Goal: Ask a question: Seek information or help from site administrators or community

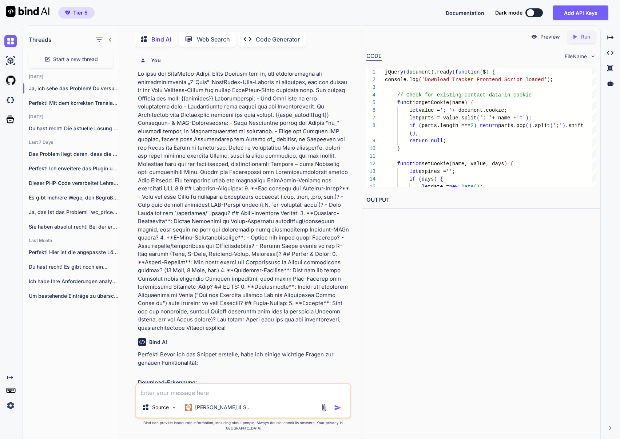
scroll to position [26220, 0]
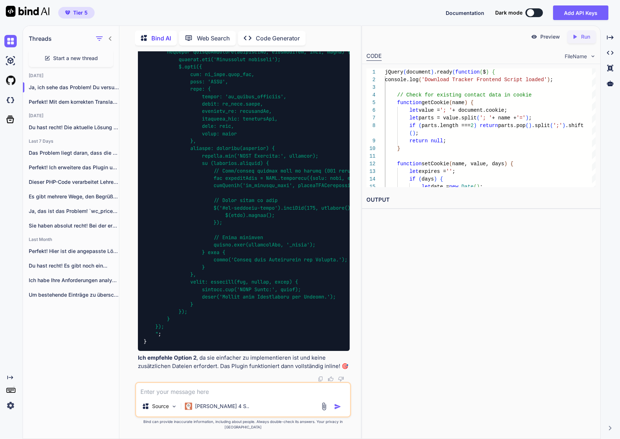
click at [268, 203] on span at bounding box center [348, 78] width 408 height 519
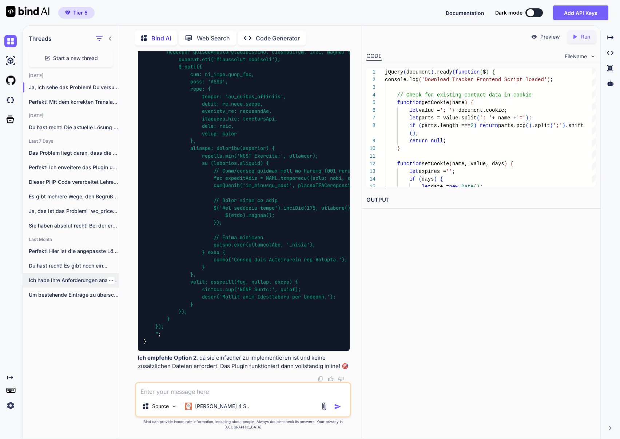
scroll to position [25204, 0]
click at [202, 395] on textarea at bounding box center [243, 389] width 214 height 13
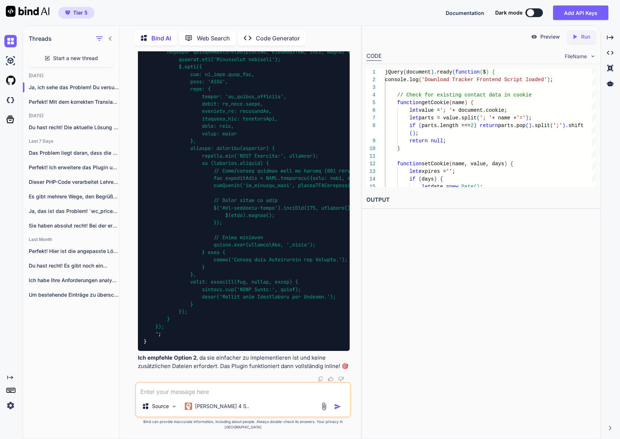
type textarea "i"
type textarea "x"
type textarea "ic"
type textarea "x"
type textarea "ich"
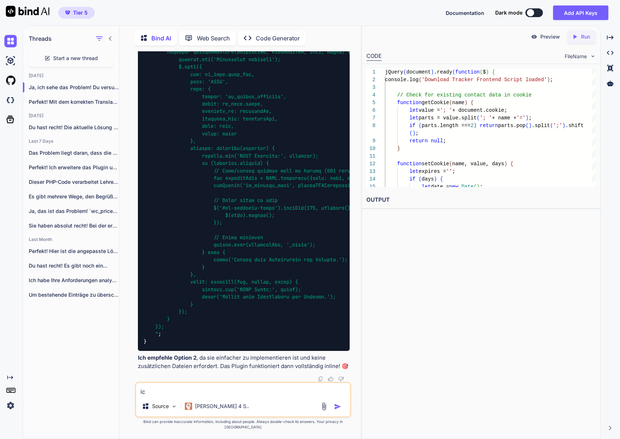
type textarea "x"
type textarea "ich"
type textarea "x"
type textarea "ich m"
type textarea "x"
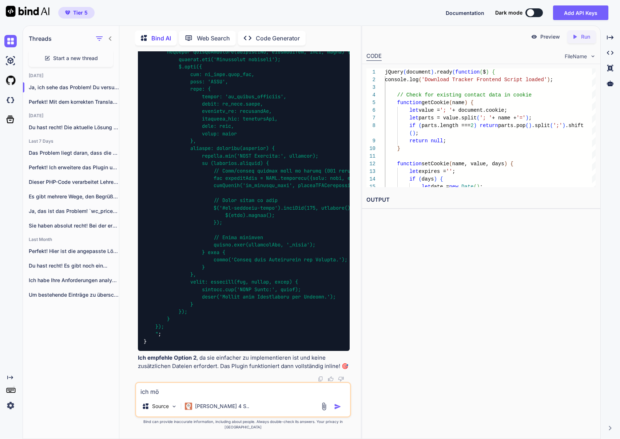
type textarea "ich möc"
type textarea "x"
type textarea "ich möch"
type textarea "x"
type textarea "ich möcht"
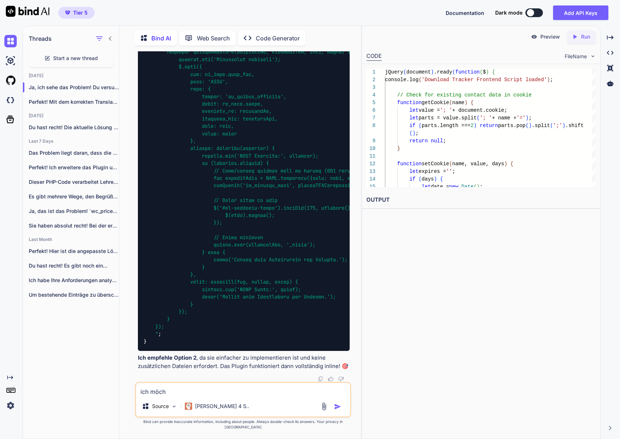
type textarea "x"
type textarea "ich möchte"
type textarea "x"
type textarea "ich möchte"
type textarea "x"
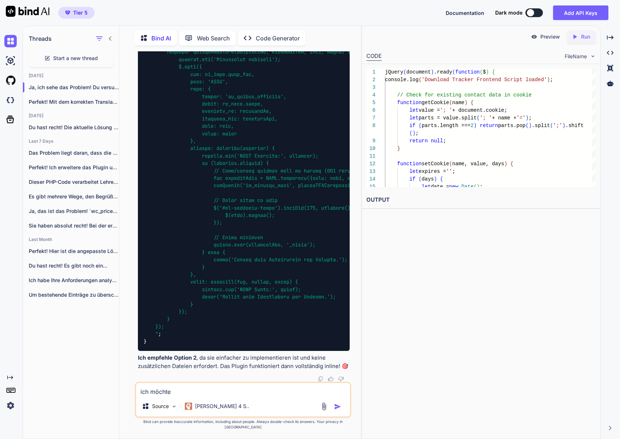
type textarea "ich möchte e"
type textarea "x"
type textarea "ich möchte es"
type textarea "x"
type textarea "ich möchte es"
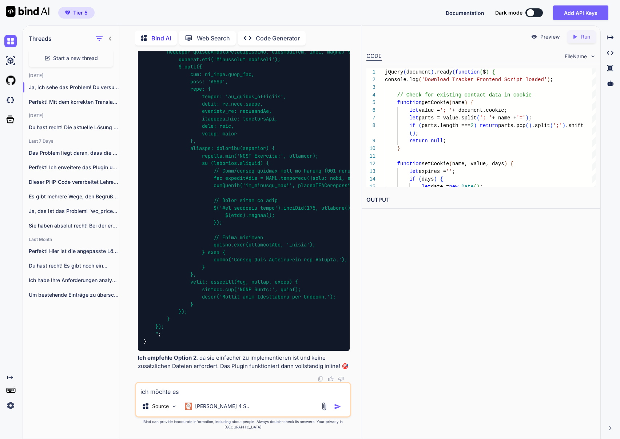
type textarea "x"
type textarea "ich möchte es ü"
type textarea "x"
type textarea "ich möchte es üb"
type textarea "x"
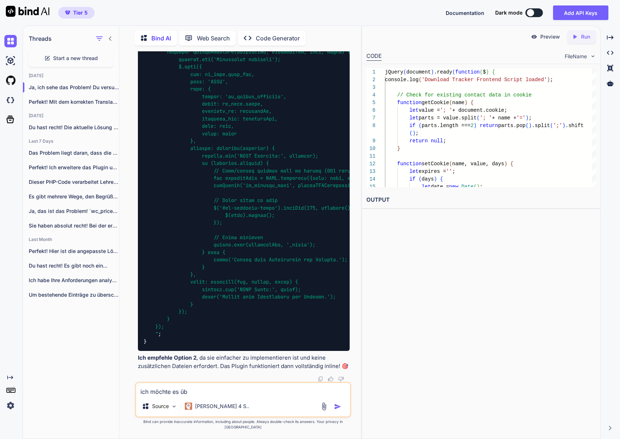
type textarea "ich möchte es übe"
type textarea "x"
type textarea "ich möchte es über"
type textarea "x"
type textarea "ich möchte es über"
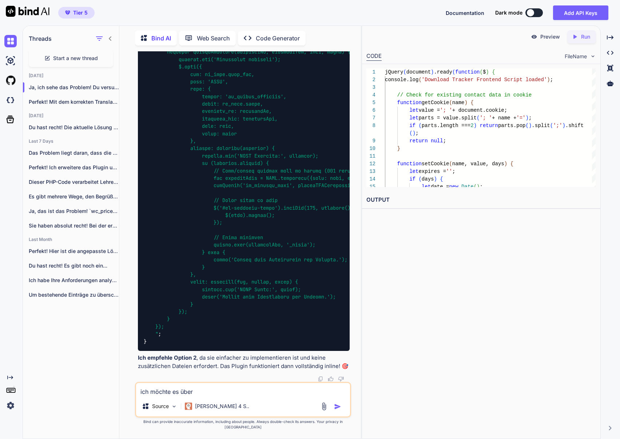
type textarea "x"
type textarea "ich möchte es über d"
type textarea "x"
type textarea "ich möchte es über de"
type textarea "x"
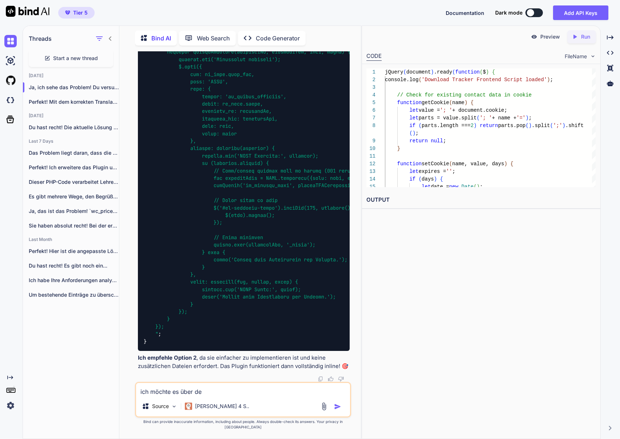
type textarea "ich möchte es über den"
type textarea "x"
type textarea "ich möchte es über den"
type textarea "x"
type textarea "ich möchte es über den a"
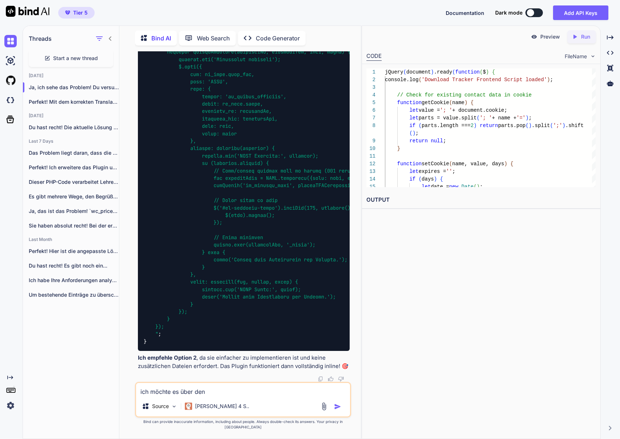
type textarea "x"
type textarea "ich möchte es über den as"
type textarea "x"
type textarea "ich möchte es über den ass"
type textarea "x"
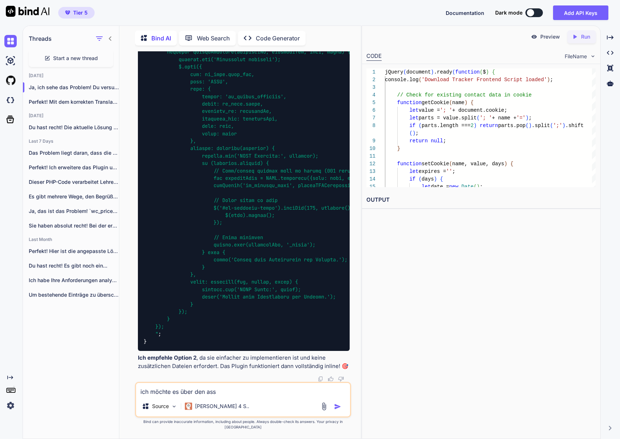
type textarea "ich möchte es über den asse"
type textarea "x"
type textarea "ich möchte es über den asset"
type textarea "x"
type textarea "ich möchte es über den asset-"
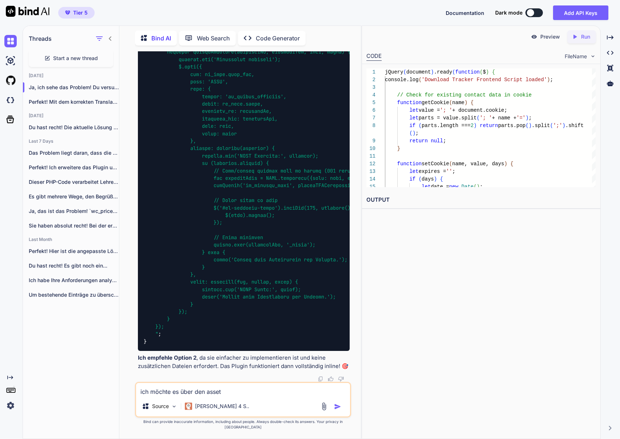
type textarea "x"
type textarea "ich möchte es über den asset-o"
type textarea "x"
type textarea "ich möchte es über den asset-or"
type textarea "x"
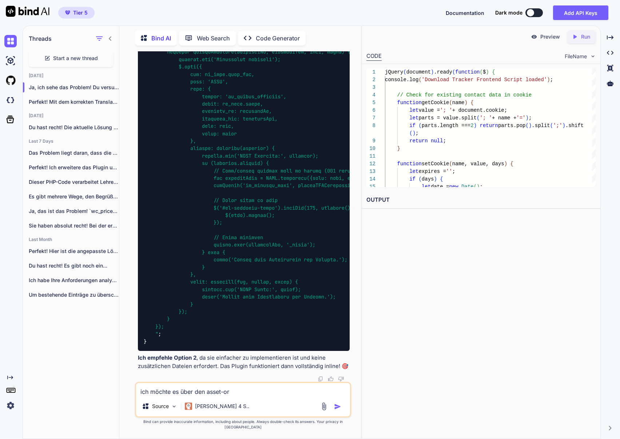
type textarea "ich möchte es über den asset-ord"
type textarea "x"
type textarea "ich möchte es über den asset-ordn"
type textarea "x"
type textarea "ich möchte es über den asset-ordne"
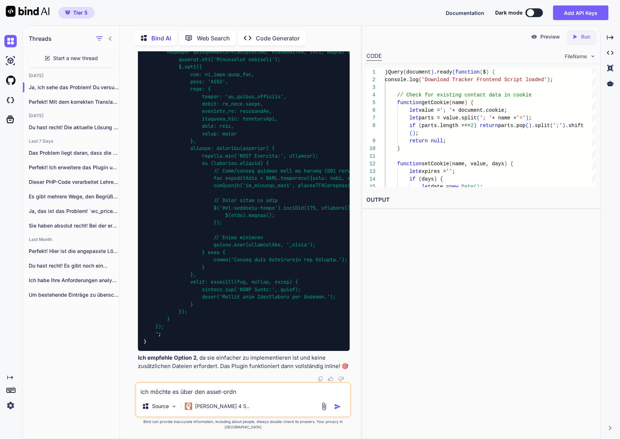
type textarea "x"
type textarea "ich möchte es über den asset-ordner"
type textarea "x"
type textarea "ich möchte es über den asset-ordner"
type textarea "x"
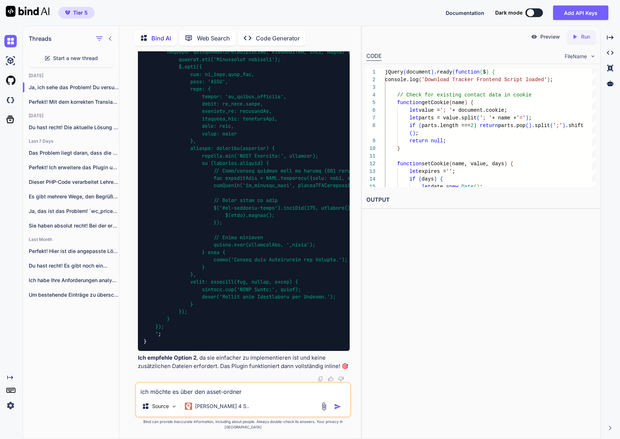
type textarea "ich möchte es über den asset-ordner l"
type textarea "x"
type textarea "ich möchte es über den asset-ordner lö"
type textarea "x"
type textarea "ich möchte es über den asset-ordner lös"
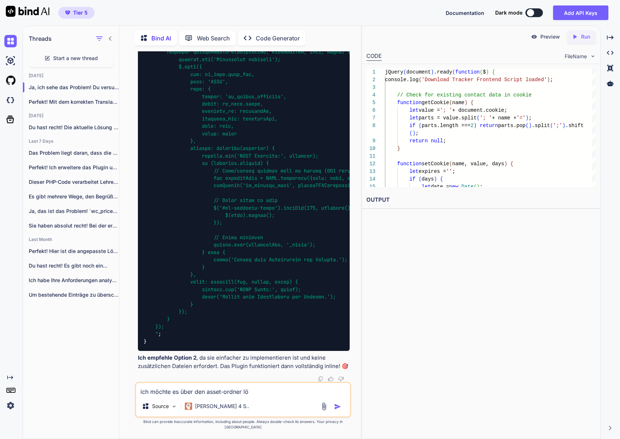
type textarea "x"
type textarea "ich möchte es über den asset-ordner löse"
type textarea "x"
type textarea "ich möchte es über den asset-ordner lösen"
type textarea "x"
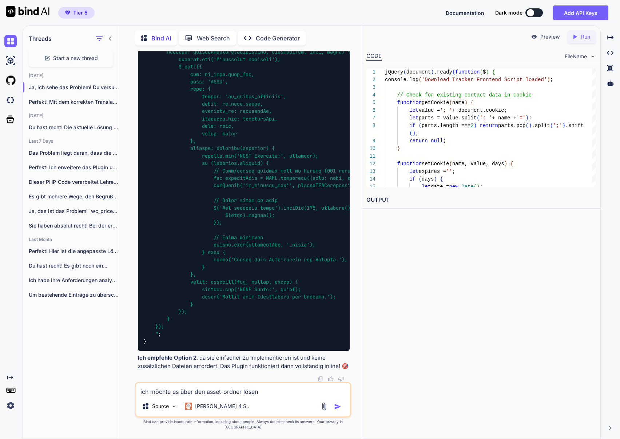
type textarea "ich möchte es über den asset-ordner lösen."
type textarea "x"
type textarea "ich möchte es über den asset-ordner lösen."
type textarea "x"
type textarea "ich möchte es über den asset-ordner lösen. K"
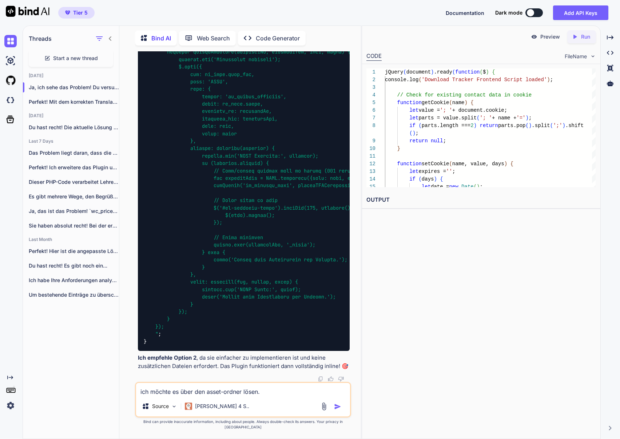
type textarea "x"
type textarea "ich möchte es über den asset-ordner lösen. Ka"
type textarea "x"
type textarea "ich möchte es über den asset-ordner lösen. Kan"
type textarea "x"
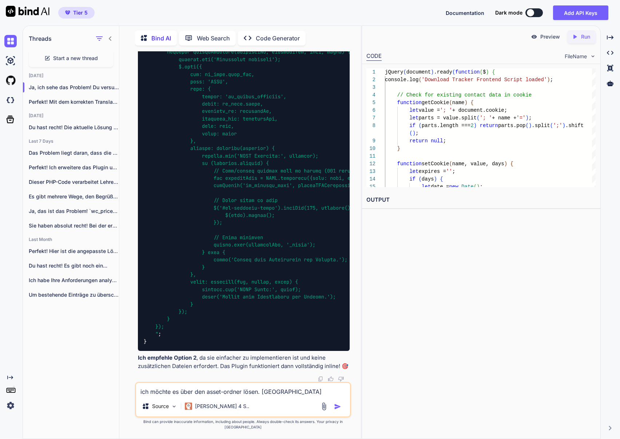
type textarea "ich möchte es über den asset-ordner lösen. [GEOGRAPHIC_DATA]"
type textarea "x"
type textarea "ich möchte es über den asset-ordner lösen. [GEOGRAPHIC_DATA]"
type textarea "x"
type textarea "ich möchte es über den asset-ordner lösen. [GEOGRAPHIC_DATA]"
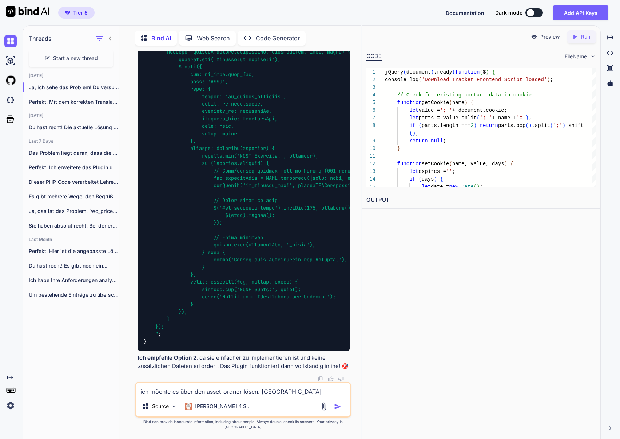
type textarea "x"
type textarea "ich möchte es über den asset-ordner lösen. Kannst d"
type textarea "x"
type textarea "ich möchte es über den asset-ordner lösen. Kannst du"
type textarea "x"
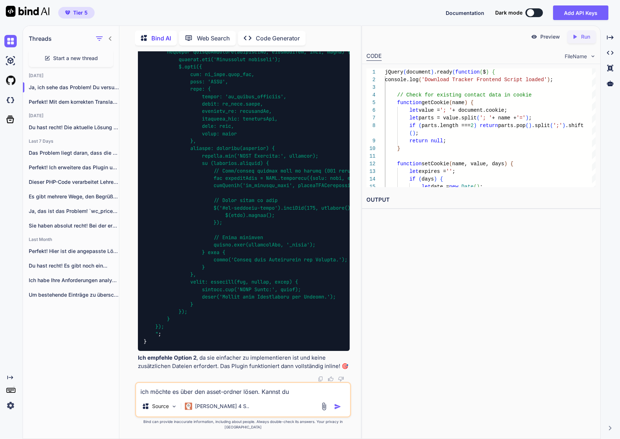
type textarea "ich möchte es über den asset-ordner lösen. Kannst du"
type textarea "x"
type textarea "ich möchte es über den asset-ordner lösen. Kannst du m"
type textarea "x"
type textarea "ich möchte es über den asset-ordner lösen. Kannst du mi"
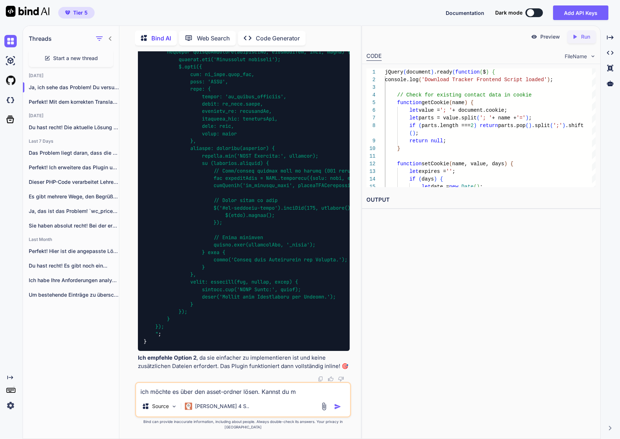
type textarea "x"
type textarea "ich möchte es über den asset-ordner lösen. Kannst du mir"
type textarea "x"
type textarea "ich möchte es über den asset-ordner lösen. Kannst du mir"
type textarea "x"
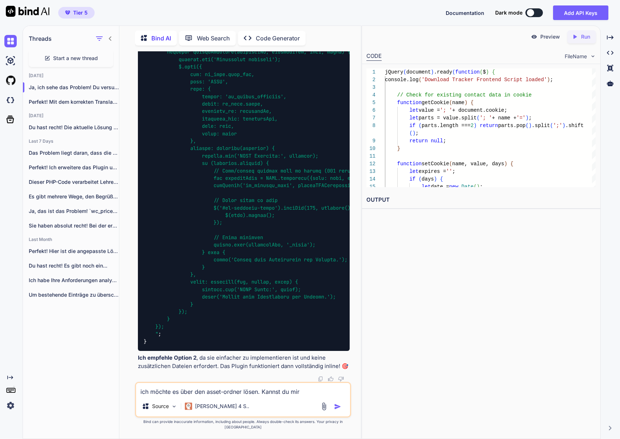
type textarea "ich möchte es über den asset-ordner lösen. Kannst du mir d"
type textarea "x"
type textarea "ich möchte es über den asset-ordner lösen. Kannst du mir di"
type textarea "x"
type textarea "ich möchte es über den asset-ordner lösen. Kannst du mir die"
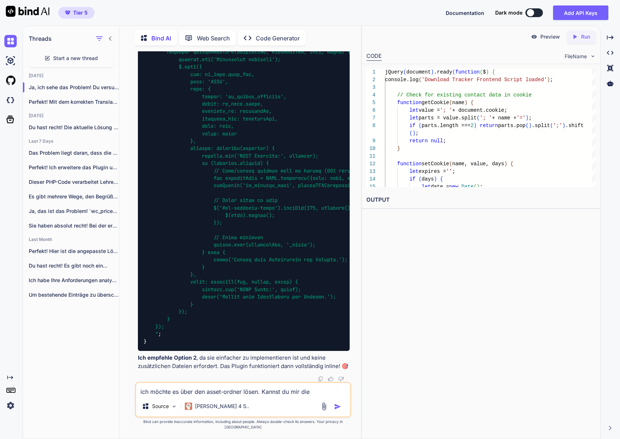
type textarea "x"
type textarea "ich möchte es über den asset-ordner lösen. Kannst du mir die"
type textarea "x"
type textarea "ich möchte es über den asset-ordner lösen. Kannst du mir die e"
type textarea "x"
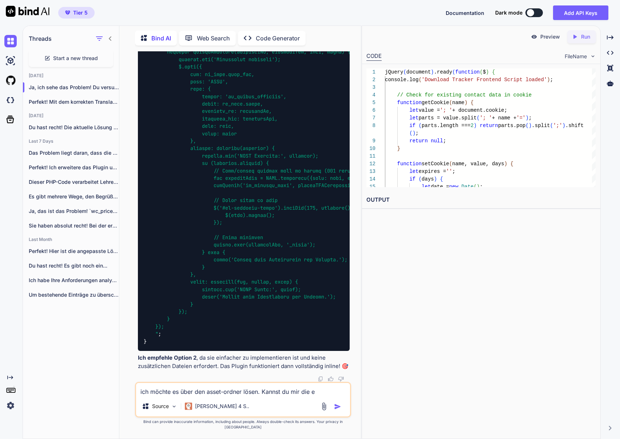
type textarea "ich möchte es über den asset-ordner lösen. Kannst du mir die en"
type textarea "x"
type textarea "ich möchte es über den asset-ordner lösen. Kannst du mir die enq"
type textarea "x"
type textarea "ich möchte es über den asset-ordner lösen. Kannst du mir die enqu"
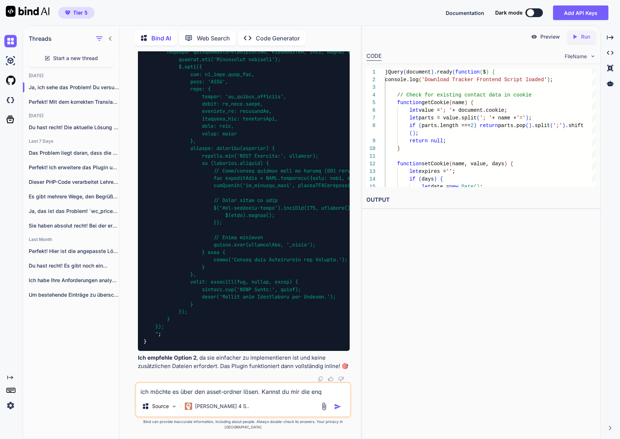
type textarea "x"
type textarea "ich möchte es über den asset-ordner lösen. Kannst du mir die enque"
type textarea "x"
type textarea "ich möchte es über den asset-ordner lösen. Kannst du mir die enqueu"
type textarea "x"
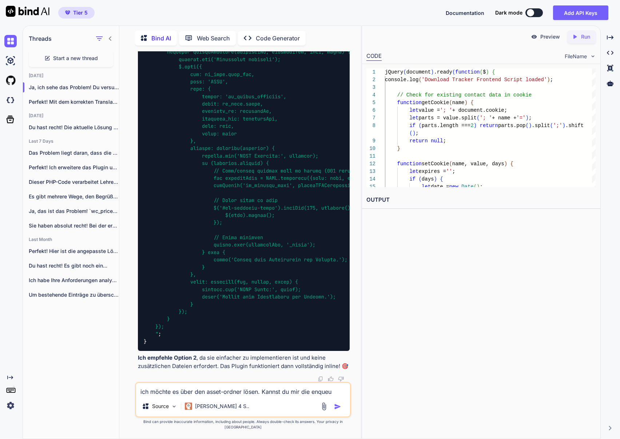
type textarea "ich möchte es über den asset-ordner lösen. Kannst du mir die enque"
type textarea "x"
type textarea "ich möchte es über den asset-ordner lösen. Kannst du mir die enque-"
type textarea "x"
type textarea "ich möchte es über den asset-ordner lösen. Kannst du mir die enque-A"
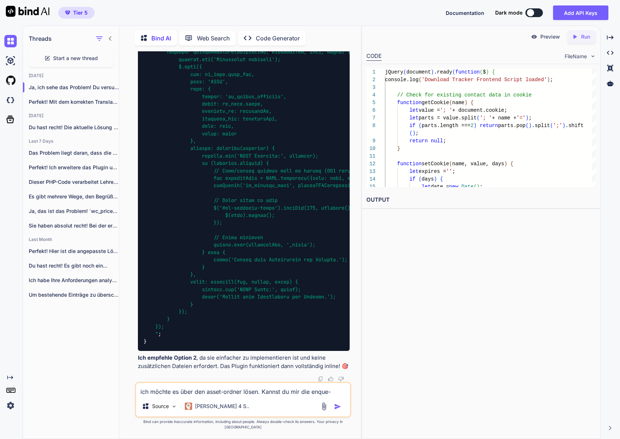
type textarea "x"
type textarea "ich möchte es über den asset-ordner lösen. Kannst du mir die enque-An"
type textarea "x"
type textarea "ich möchte es über den asset-ordner lösen. Kannst du mir die enque-Anw"
type textarea "x"
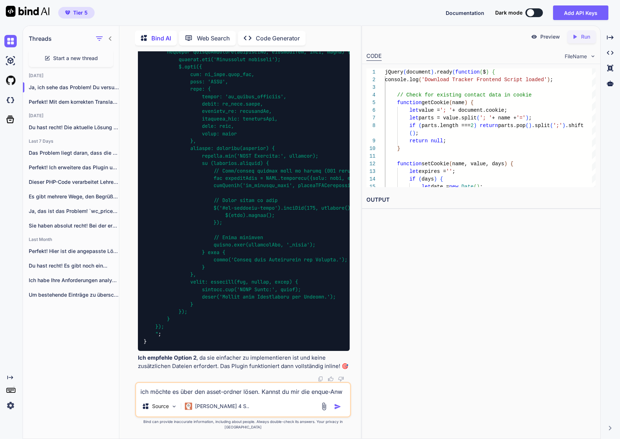
type textarea "ich möchte es über den asset-ordner lösen. Kannst du mir die enque-Anwe"
type textarea "x"
type textarea "ich möchte es über den asset-ordner lösen. Kannst du mir die enque-Anwei"
type textarea "x"
type textarea "ich möchte es über den asset-ordner lösen. Kannst du mir die enque-Anweis"
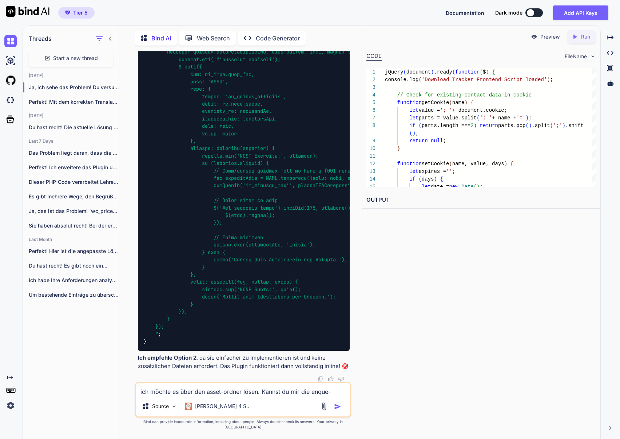
type textarea "x"
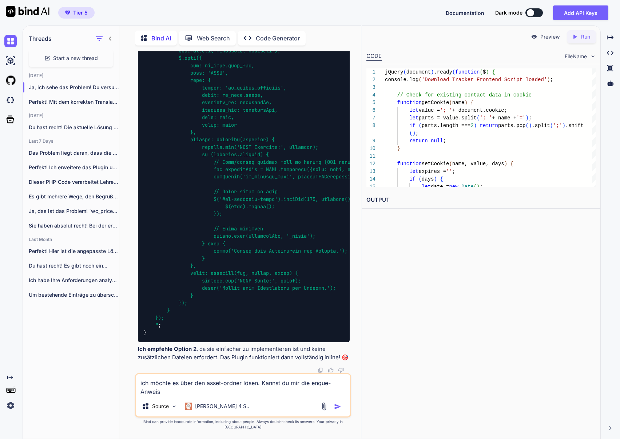
type textarea "ich möchte es über den asset-ordner lösen. Kannst du mir die enque-Anweisu"
type textarea "x"
type textarea "ich möchte es über den asset-ordner lösen. Kannst du mir die enque-Anweisun"
type textarea "x"
type textarea "ich möchte es über den asset-ordner lösen. Kannst du mir die enque-Anweisung"
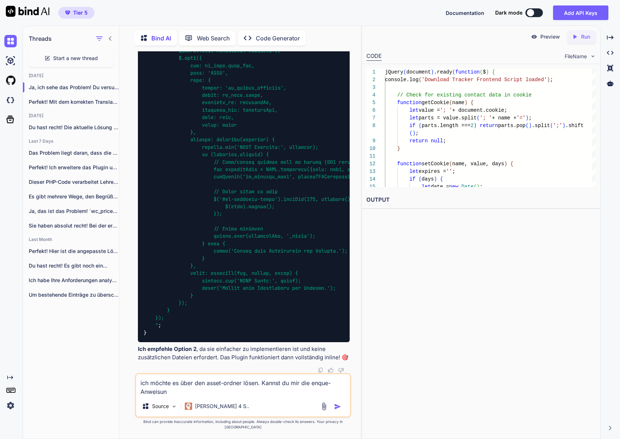
type textarea "x"
type textarea "ich möchte es über den asset-ordner lösen. Kannst du mir die enque-Anweisung"
type textarea "x"
type textarea "ich möchte es über den asset-ordner lösen. Kannst du mir die enque-Anweisung a"
type textarea "x"
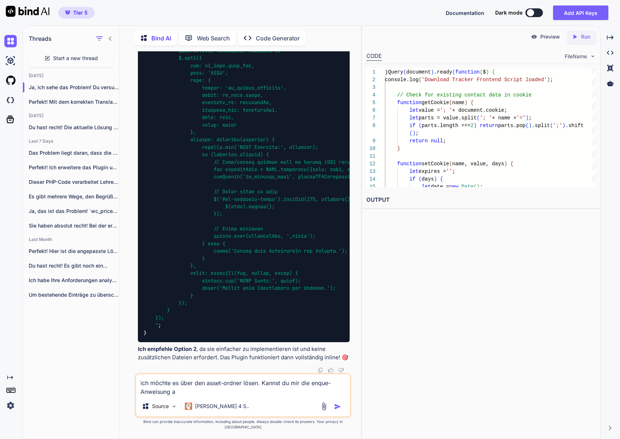
type textarea "ich möchte es über den asset-ordner lösen. Kannst du mir die enque-Anweisung an"
type textarea "x"
type textarea "ich möchte es über den asset-ordner lösen. Kannst du mir die enque-Anweisung anp"
type textarea "x"
type textarea "ich möchte es über den asset-ordner lösen. Kannst du mir die enque-Anweisung an…"
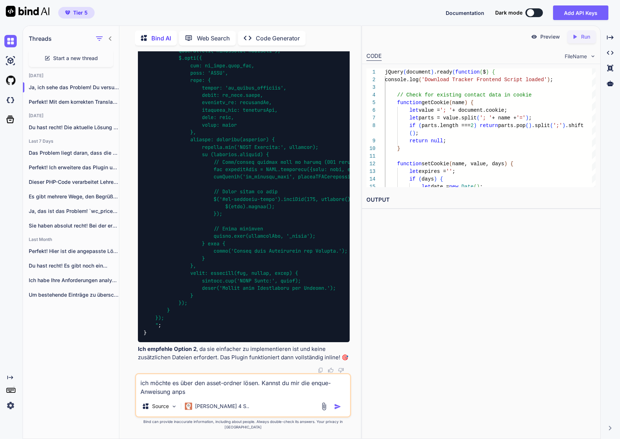
type textarea "x"
type textarea "ich möchte es über den asset-ordner lösen. Kannst du mir die enque-Anweisung an…"
type textarea "x"
type textarea "ich möchte es über den asset-ordner lösen. Kannst du mir die enque-Anweisung an…"
type textarea "x"
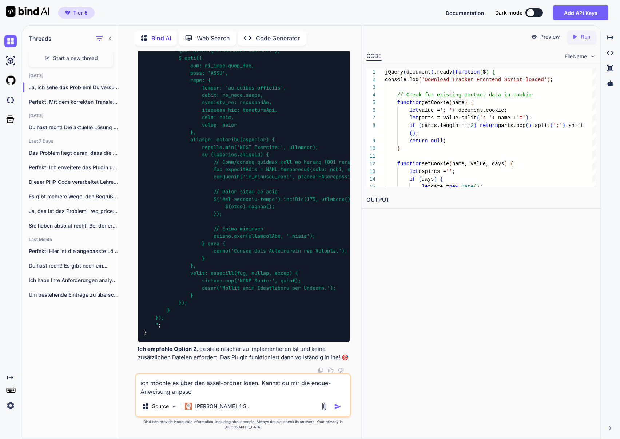
type textarea "ich möchte es über den asset-ordner lösen. Kannst du mir die enque-Anweisung an…"
type textarea "x"
type textarea "ich möchte es über den asset-ordner lösen. Kannst du mir die enque-Anweisung an…"
type textarea "x"
type textarea "ich möchte es über den asset-ordner lösen. Kannst du mir die enque-Anweisung anp"
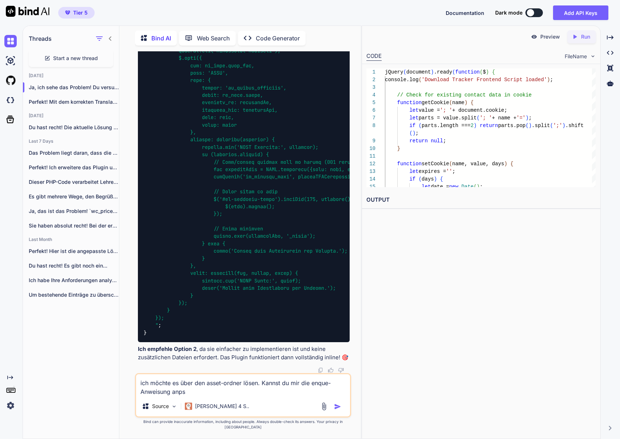
type textarea "x"
type textarea "ich möchte es über den asset-ordner lösen. Kannst du mir die enque-Anweisung an…"
type textarea "x"
type textarea "ich möchte es über den asset-ordner lösen. Kannst du mir die enque-Anweisung an…"
type textarea "x"
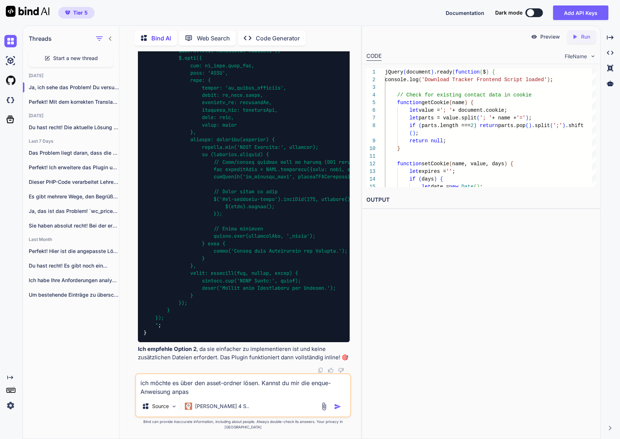
type textarea "ich möchte es über den asset-ordner lösen. Kannst du mir die enque-Anweisung an…"
type textarea "x"
type textarea "ich möchte es über den asset-ordner lösen. Kannst du mir die enque-Anweisung an…"
type textarea "x"
type textarea "ich möchte es über den asset-ordner lösen. Kannst du mir die enque-Anweisung an…"
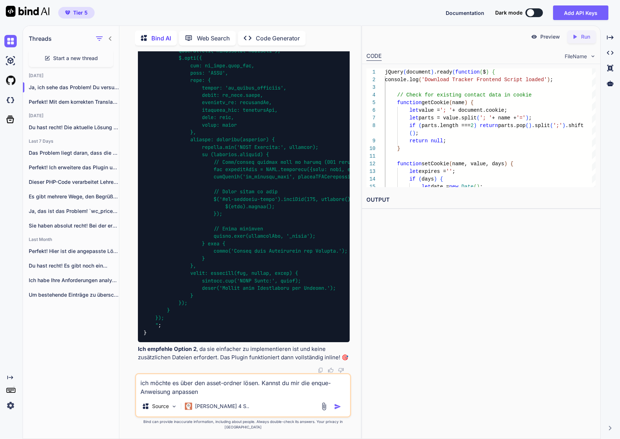
type textarea "x"
type textarea "ich möchte es über den asset-ordner lösen. Kannst du mir die enque-Anweisung an…"
type textarea "x"
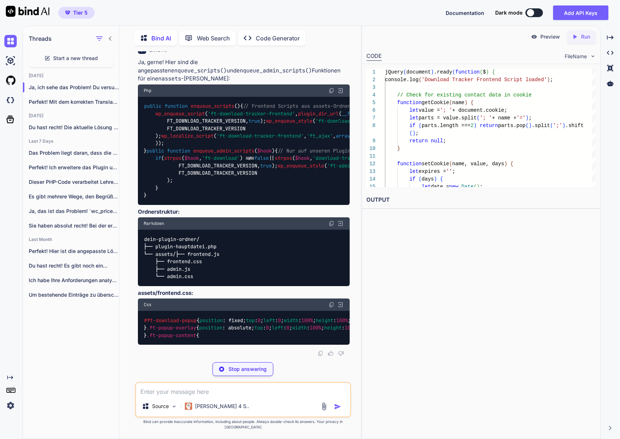
scroll to position [26792, 0]
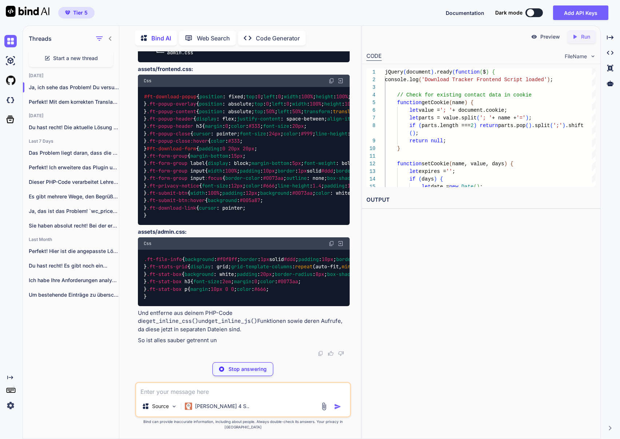
type textarea "x"
type textarea "wp_enqueue_style( 'ft-admin-download', plugin_dir_url(__FILE__) . 'assets/admin…"
type textarea "x"
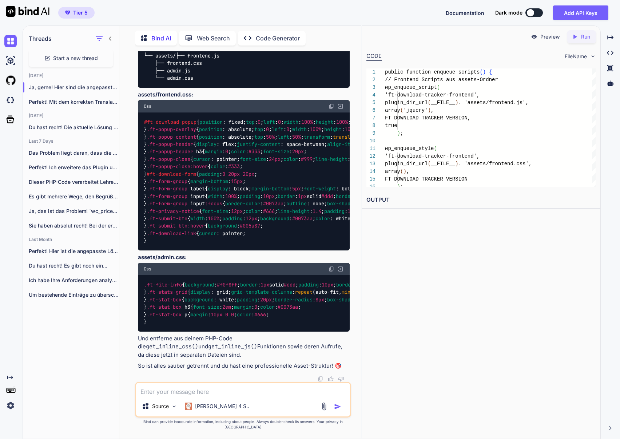
click at [331, 109] on img at bounding box center [332, 106] width 6 height 6
click at [332, 266] on img at bounding box center [332, 269] width 6 height 6
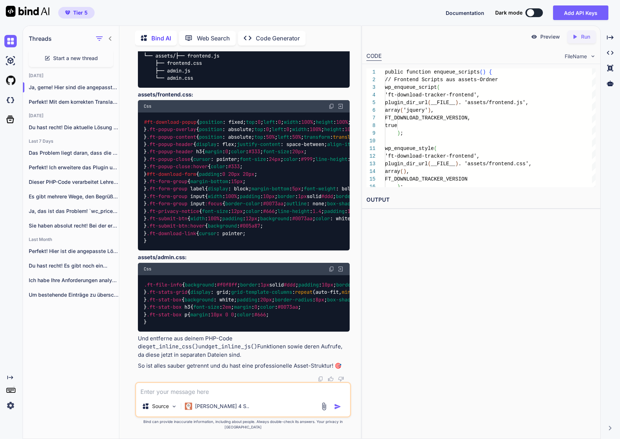
copy span "enqueue_scripts"
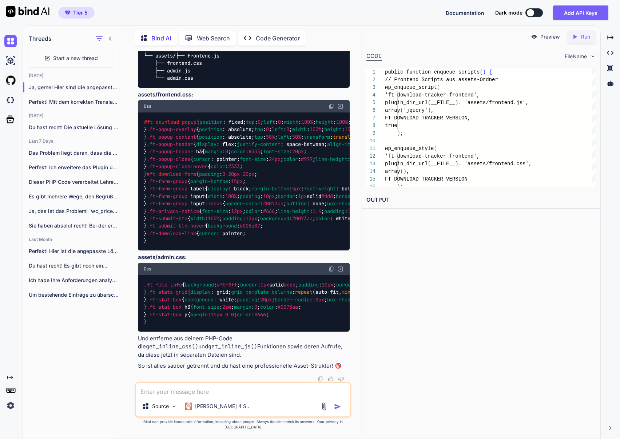
click at [178, 390] on textarea at bounding box center [243, 389] width 214 height 13
type textarea "D"
type textarea "x"
type textarea "Di"
type textarea "x"
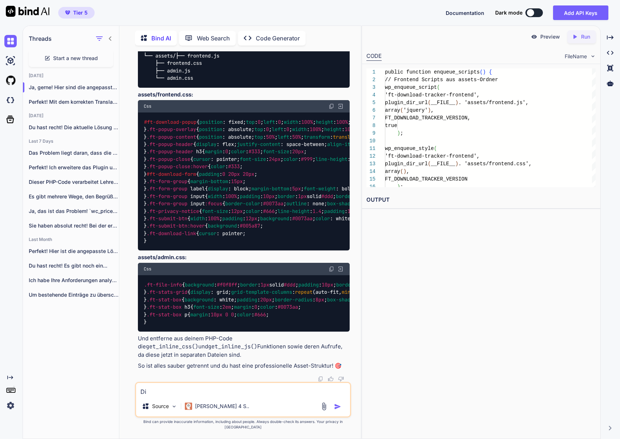
type textarea "Die"
type textarea "x"
type textarea "Die"
type textarea "x"
type textarea "Die S"
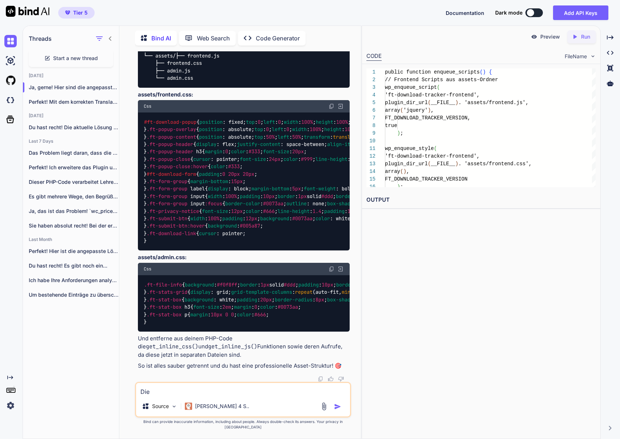
type textarea "x"
type textarea "Die Sp"
type textarea "x"
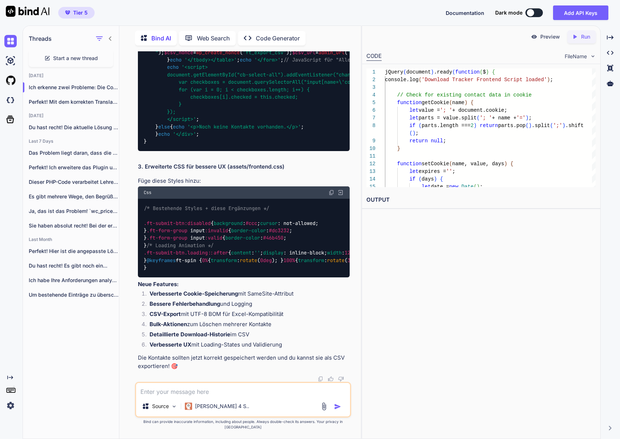
scroll to position [28244, 0]
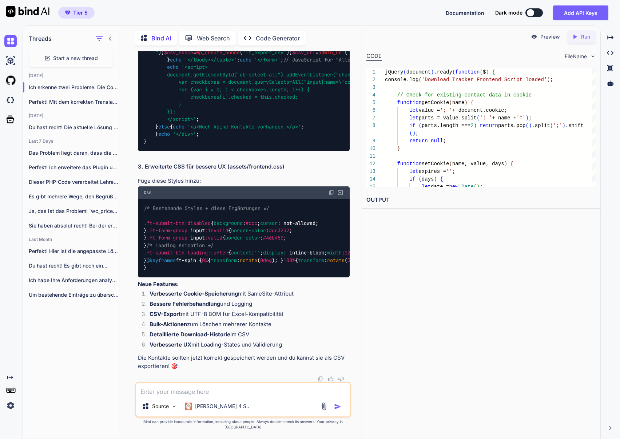
copy span "__construct"
click at [331, 195] on img at bounding box center [332, 193] width 6 height 6
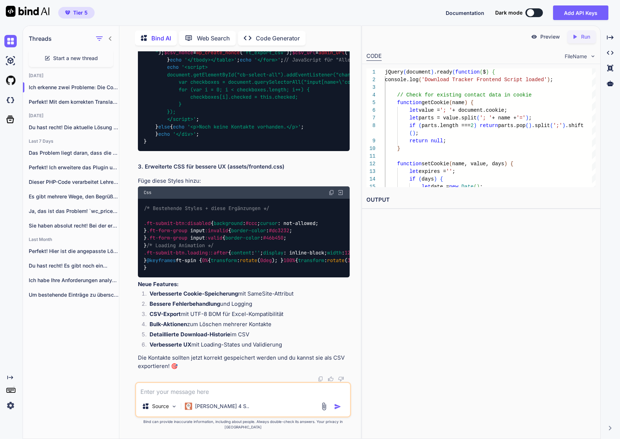
click at [188, 394] on textarea at bounding box center [243, 389] width 214 height 13
paste textarea "ft_download-manager.php"
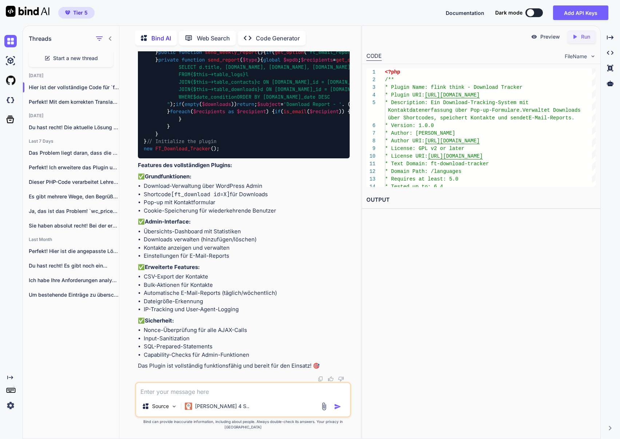
scroll to position [32151, 0]
click at [173, 394] on textarea at bounding box center [243, 389] width 214 height 13
paste textarea "Fehler beim Verarbeiten der Anfrage: Fehler beim Speichern der Kontaktdaten"
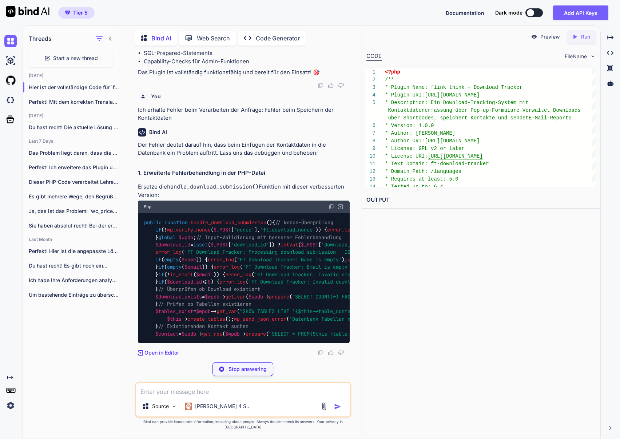
scroll to position [38135, 0]
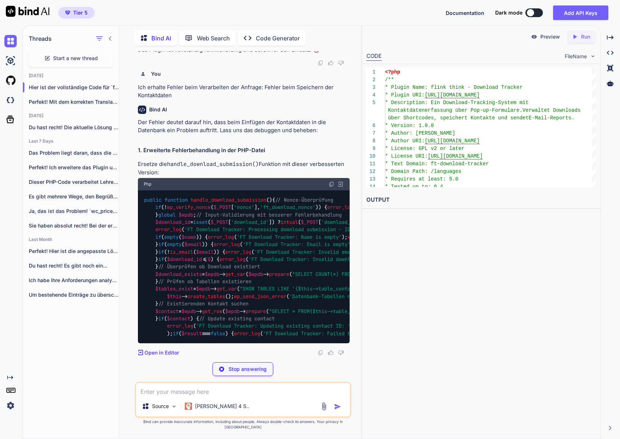
click at [230, 197] on span "handle_download_submission" at bounding box center [229, 200] width 76 height 7
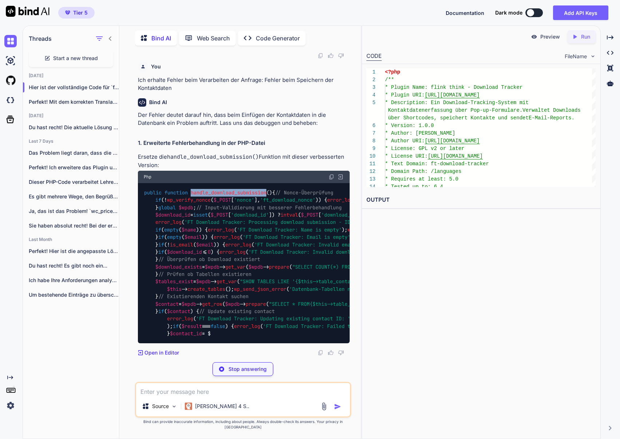
copy span "handle_download_submission"
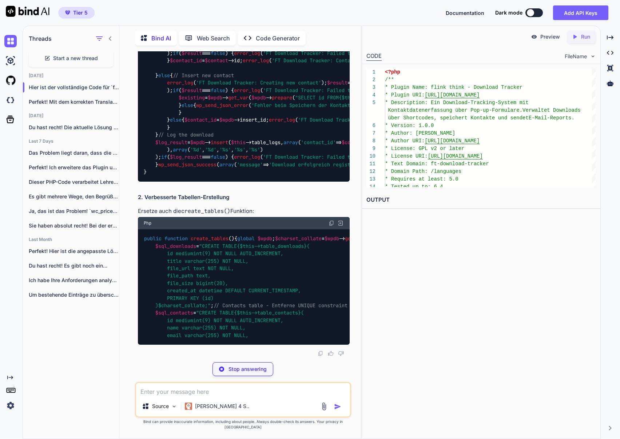
click at [280, 182] on div "public function handle_download_submission ( ) { // Nonce-Überprüfung if (! wp_…" at bounding box center [244, 46] width 212 height 272
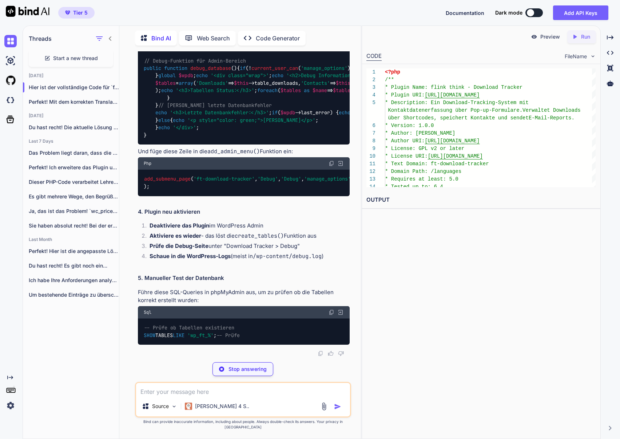
scroll to position [38097, 0]
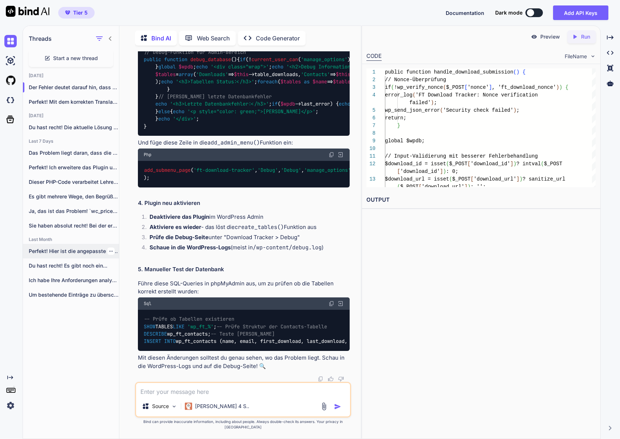
scroll to position [39463, 0]
copy span "create_tables"
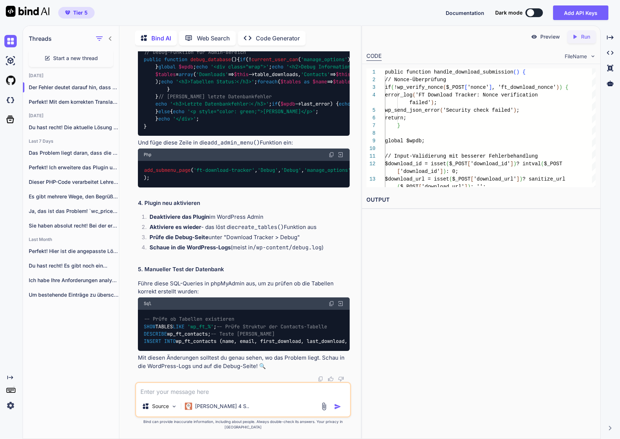
click at [215, 63] on span "debug_database" at bounding box center [210, 59] width 41 height 7
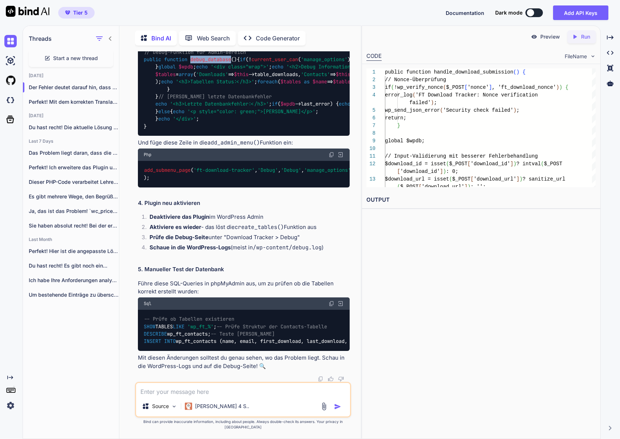
click at [330, 39] on img at bounding box center [332, 36] width 6 height 6
click at [229, 139] on code "add_admin_menu()" at bounding box center [233, 142] width 52 height 7
copy code "add_admin_menu"
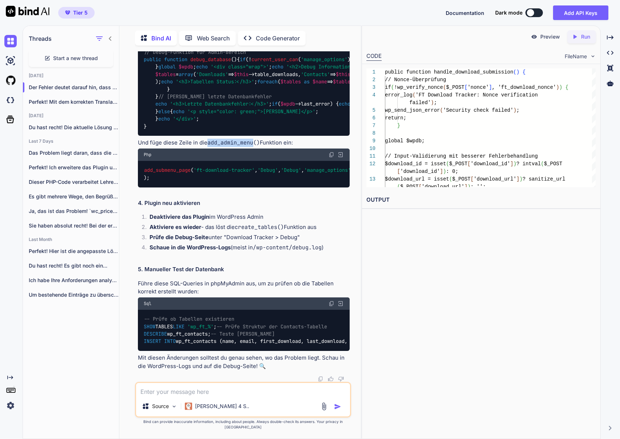
click at [332, 152] on img at bounding box center [332, 155] width 6 height 6
click at [68, 57] on span "Start a new thread" at bounding box center [75, 58] width 45 height 7
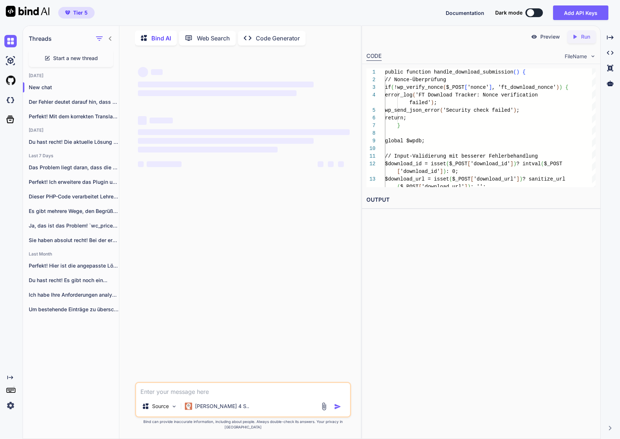
scroll to position [0, 0]
click at [191, 396] on textarea at bounding box center [243, 389] width 214 height 13
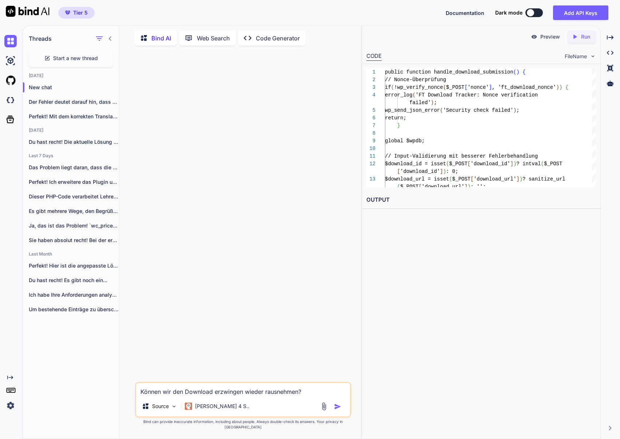
paste textarea "<?lor /** * Ipsumd Sita: Consectetu Adip Elitsed * Doeius TEM: incid://utl.etdo…"
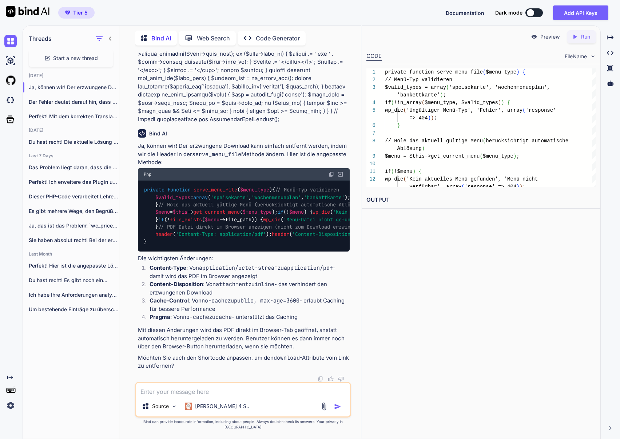
scroll to position [2986, 0]
click at [223, 193] on span "serve_menu_file" at bounding box center [216, 190] width 44 height 7
copy span "serve_menu_file"
click at [331, 177] on img at bounding box center [332, 174] width 6 height 6
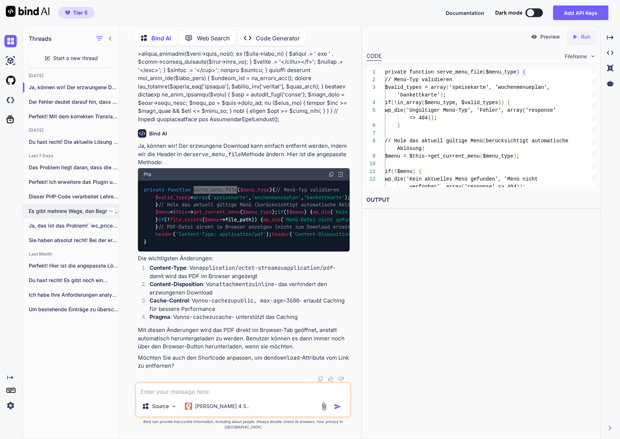
scroll to position [3025, 0]
click at [66, 98] on p "Der Fehler deutet darauf hin, dass beim ..." at bounding box center [74, 101] width 90 height 7
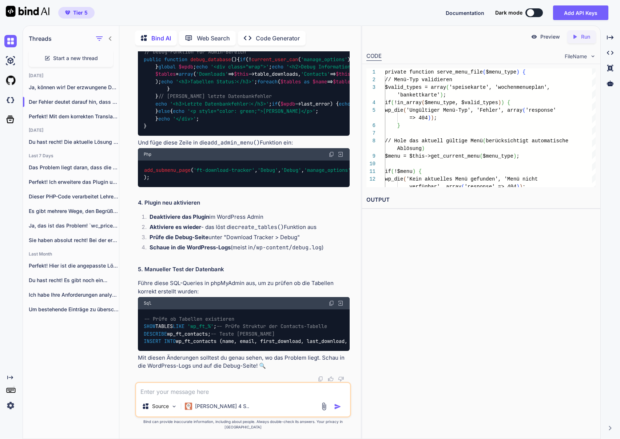
scroll to position [19161, 0]
